Goal: Information Seeking & Learning: Learn about a topic

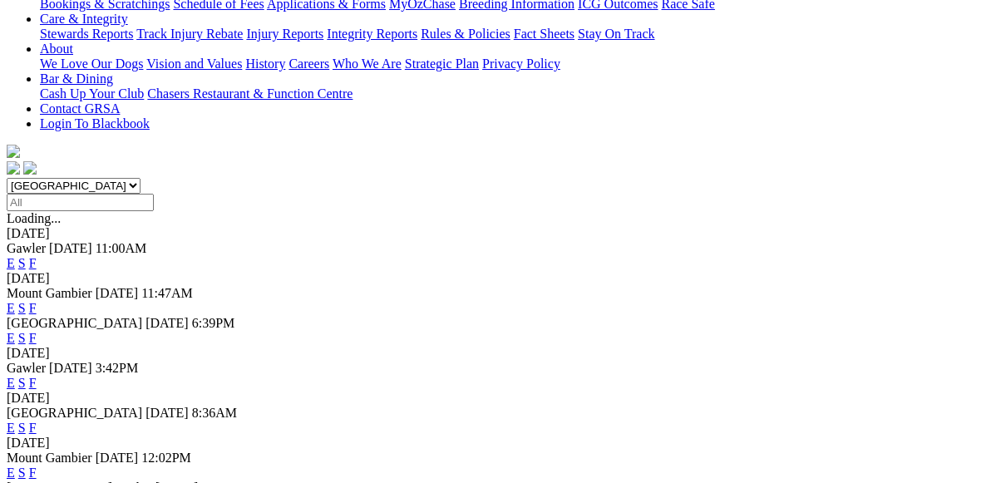
scroll to position [416, 0]
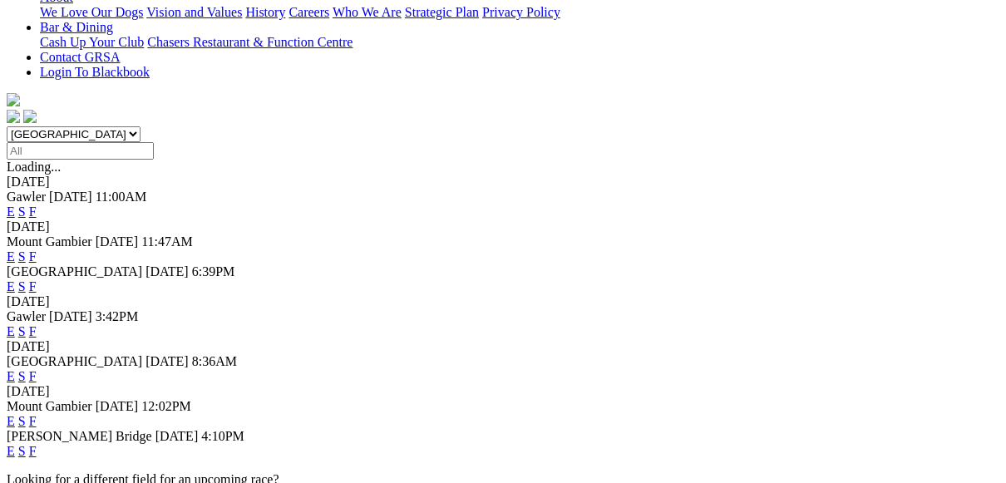
click at [15, 444] on link "E" at bounding box center [11, 451] width 8 height 14
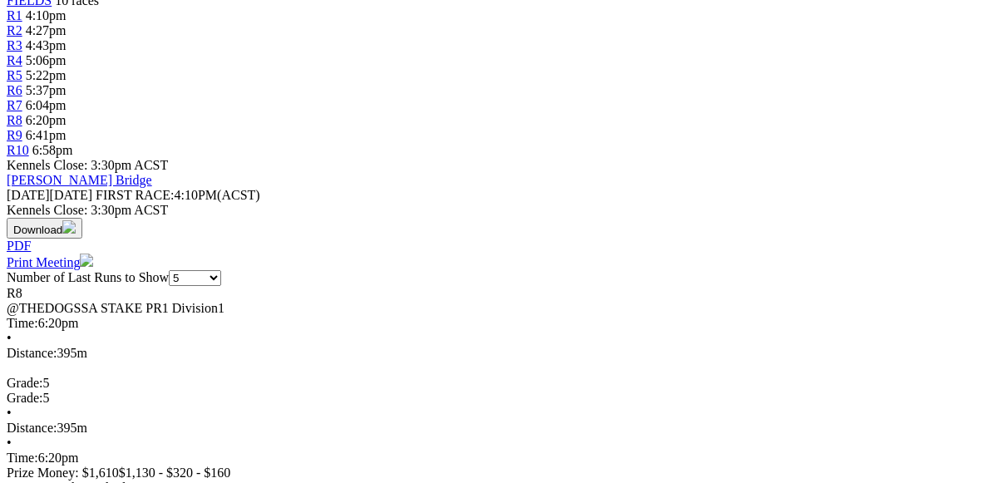
scroll to position [83, 0]
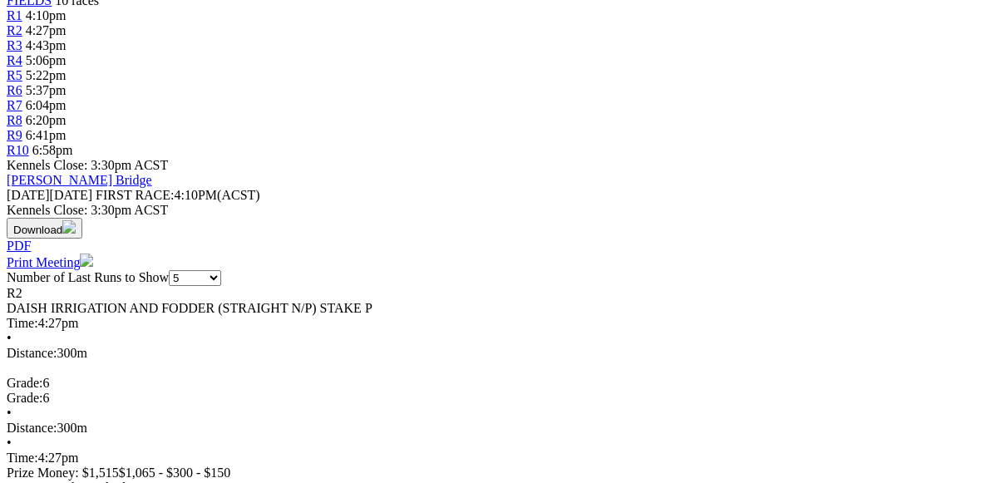
scroll to position [166, 0]
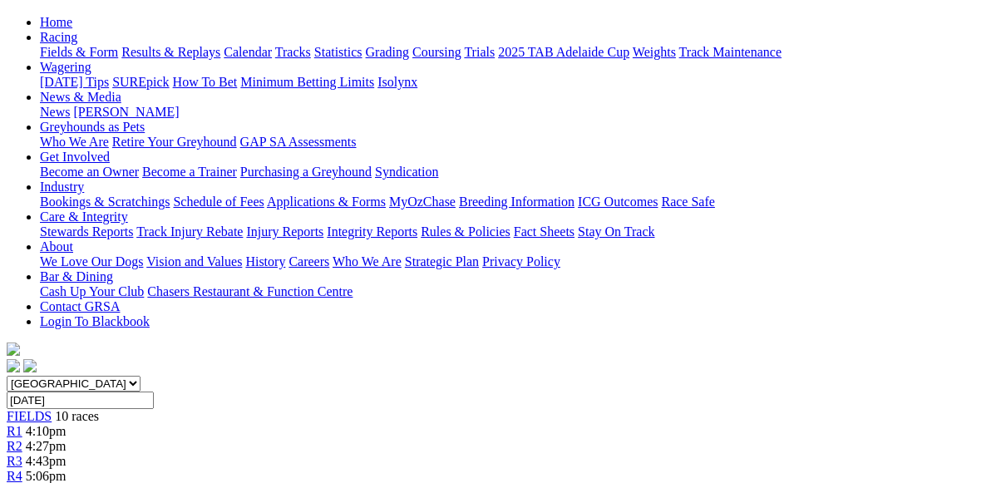
click at [22, 454] on span "R3" at bounding box center [15, 461] width 16 height 14
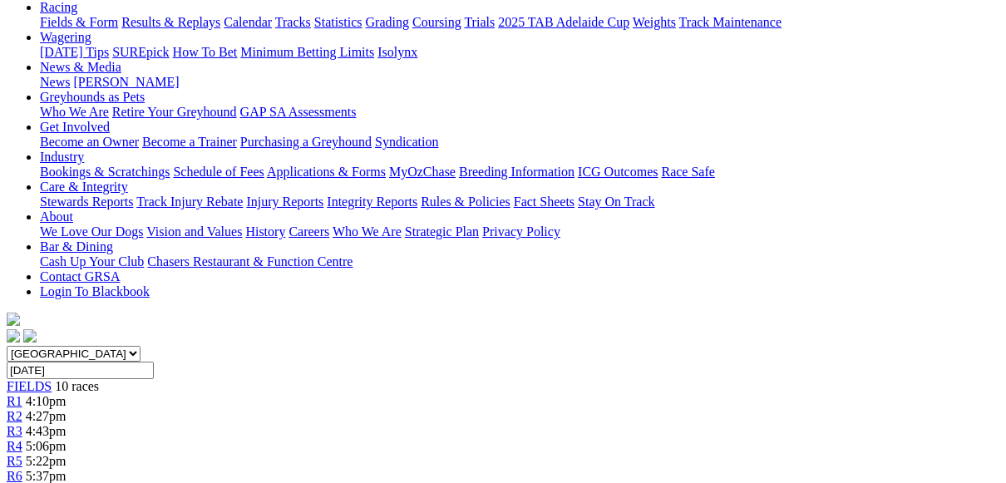
scroll to position [166, 0]
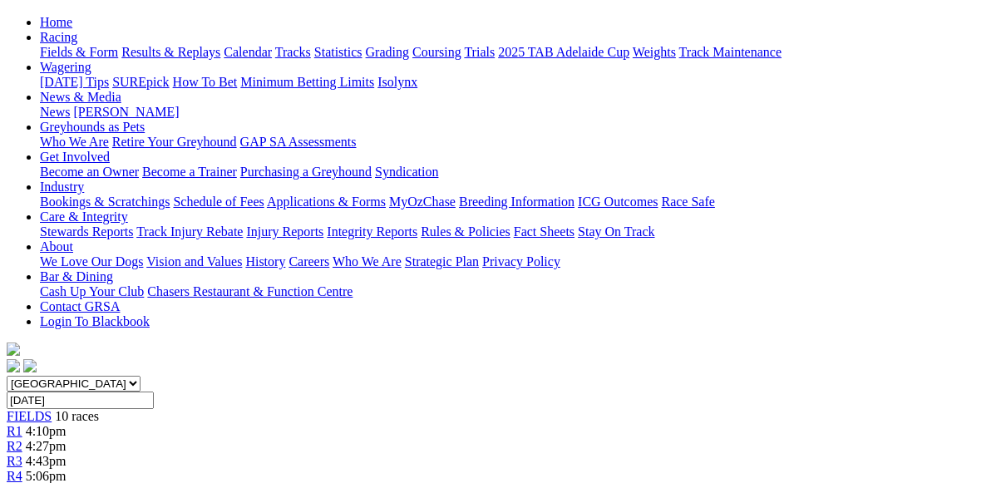
click at [22, 469] on link "R4" at bounding box center [15, 476] width 16 height 14
